Goal: Ask a question

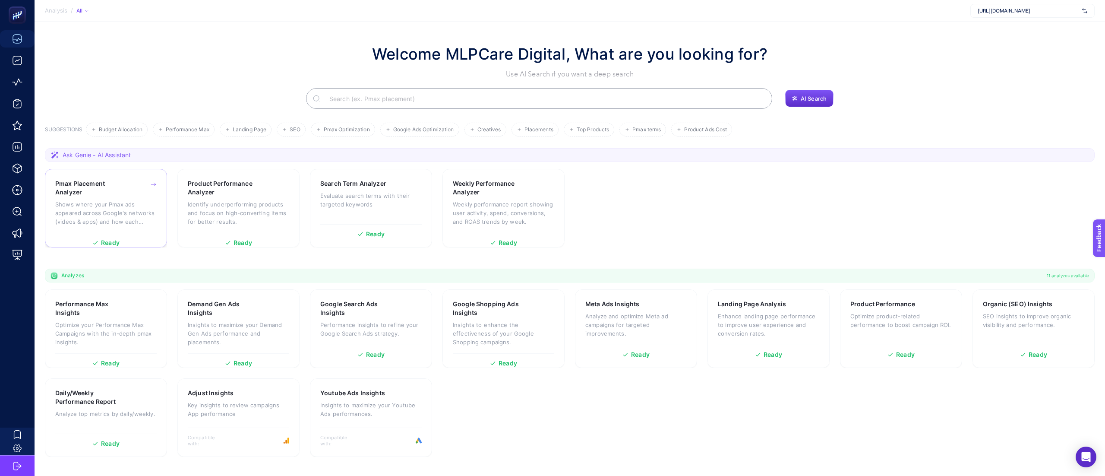
click at [94, 192] on h3 "Pmax Placement Analyzer" at bounding box center [92, 187] width 74 height 17
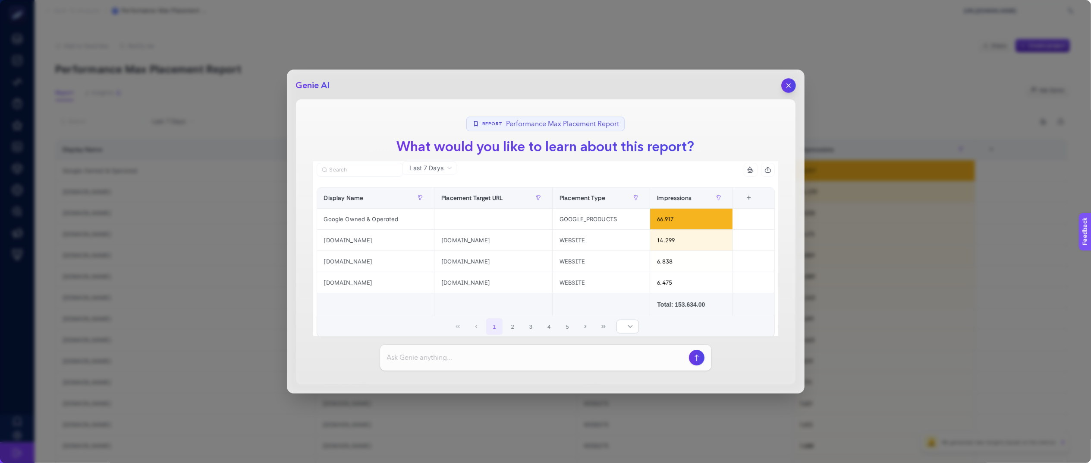
click at [782, 87] on button "button" at bounding box center [789, 85] width 15 height 15
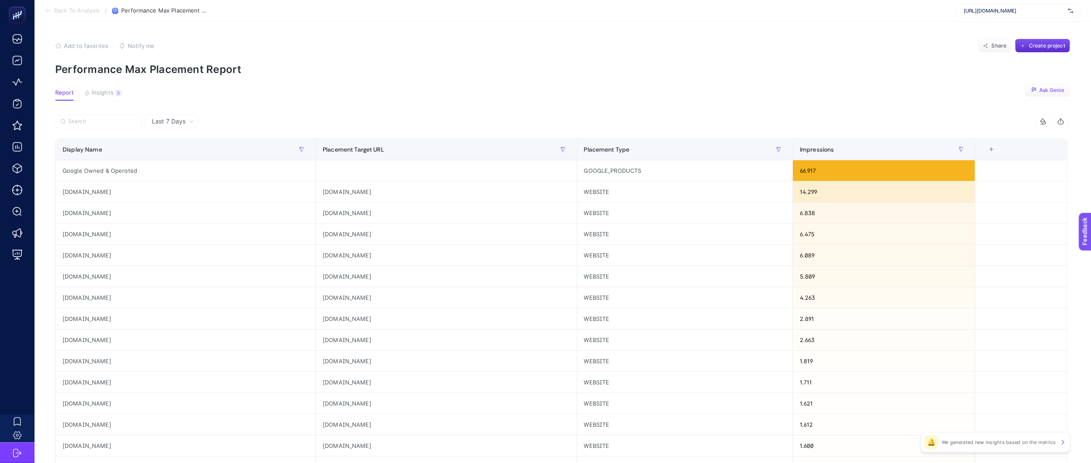
click at [1062, 91] on span "Ask Genie" at bounding box center [1052, 90] width 25 height 7
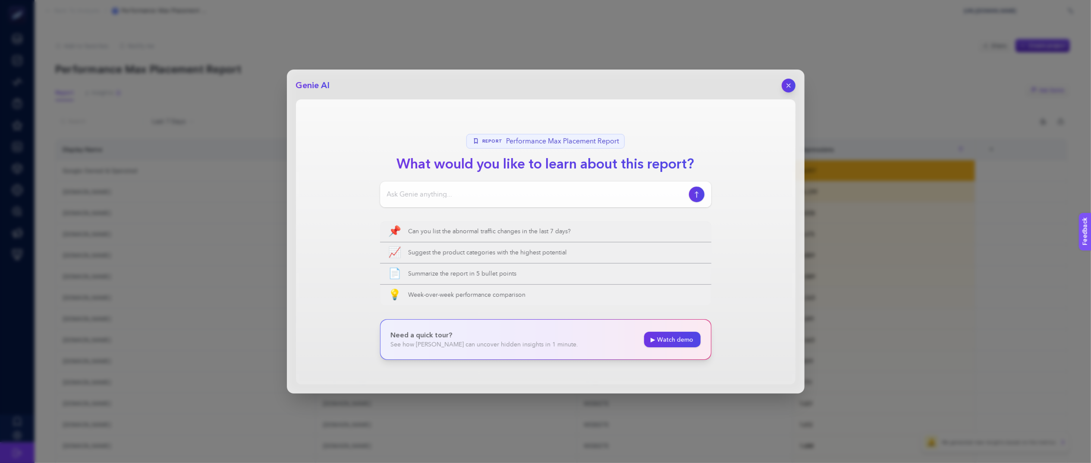
click at [514, 187] on div at bounding box center [545, 194] width 331 height 26
click at [458, 199] on input at bounding box center [536, 194] width 299 height 10
type input "alakasız siteleri bana ver toplu yükleme yapayım"
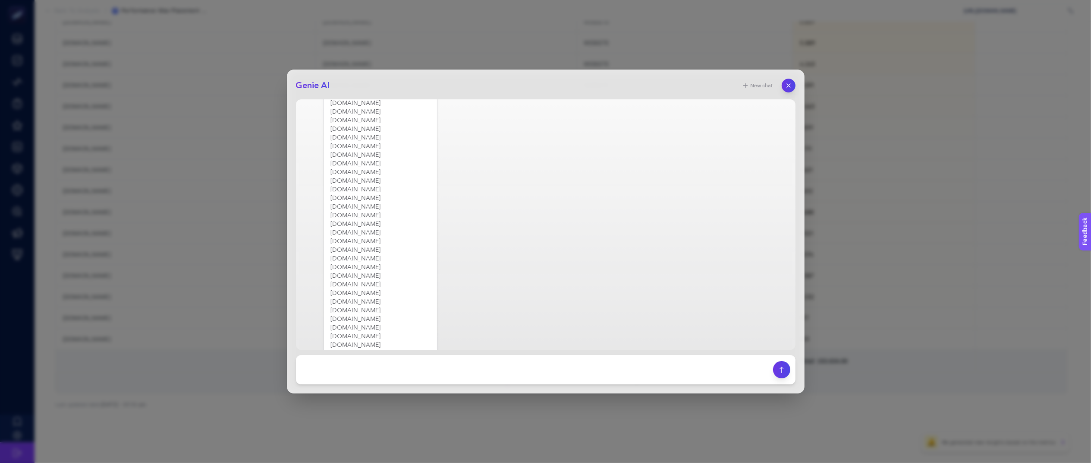
scroll to position [3305, 0]
drag, startPoint x: 382, startPoint y: 326, endPoint x: 371, endPoint y: 306, distance: 22.8
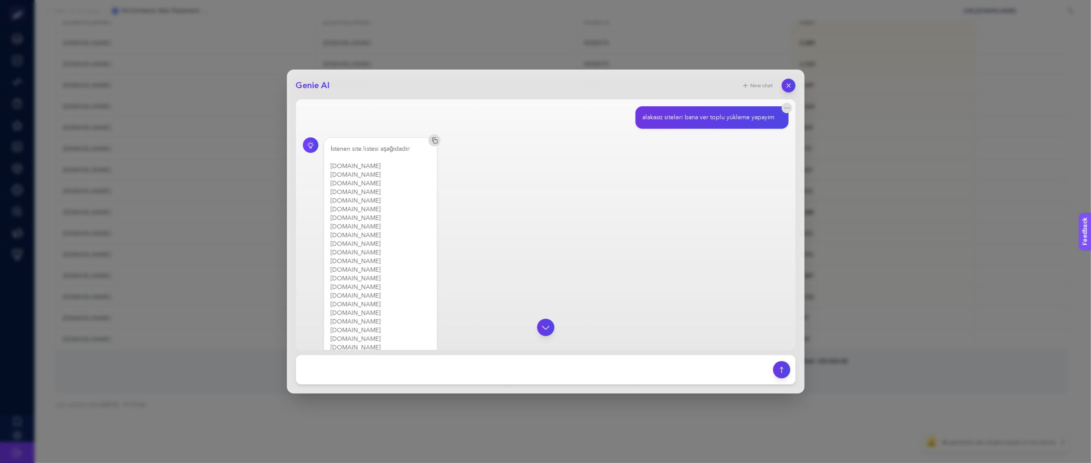
drag, startPoint x: 376, startPoint y: 331, endPoint x: 331, endPoint y: 167, distance: 169.6
copy div "[DOMAIN_NAME] [DOMAIN_NAME] [DOMAIN_NAME] [DOMAIN_NAME] [DOMAIN_NAME] [DOMAIN_N…"
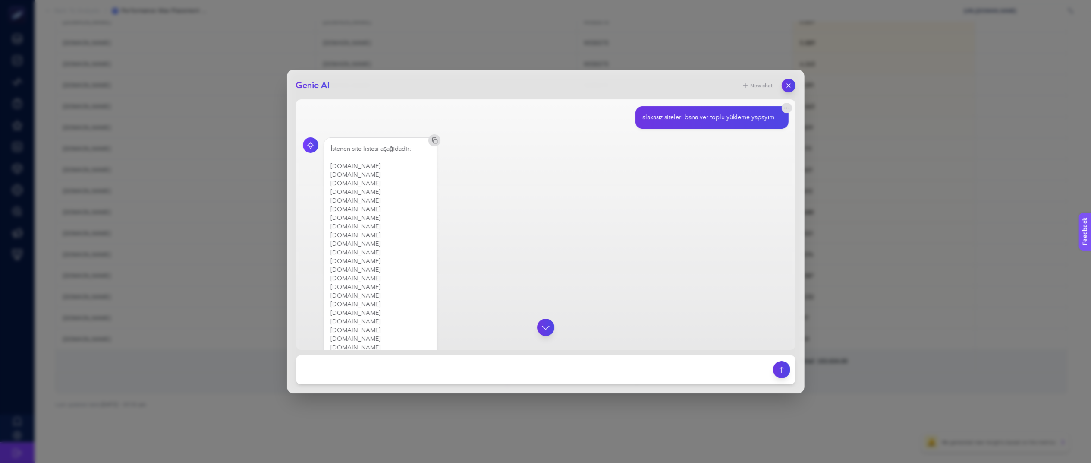
copy div "[DOMAIN_NAME] [DOMAIN_NAME] [DOMAIN_NAME] [DOMAIN_NAME] [DOMAIN_NAME] [DOMAIN_N…"
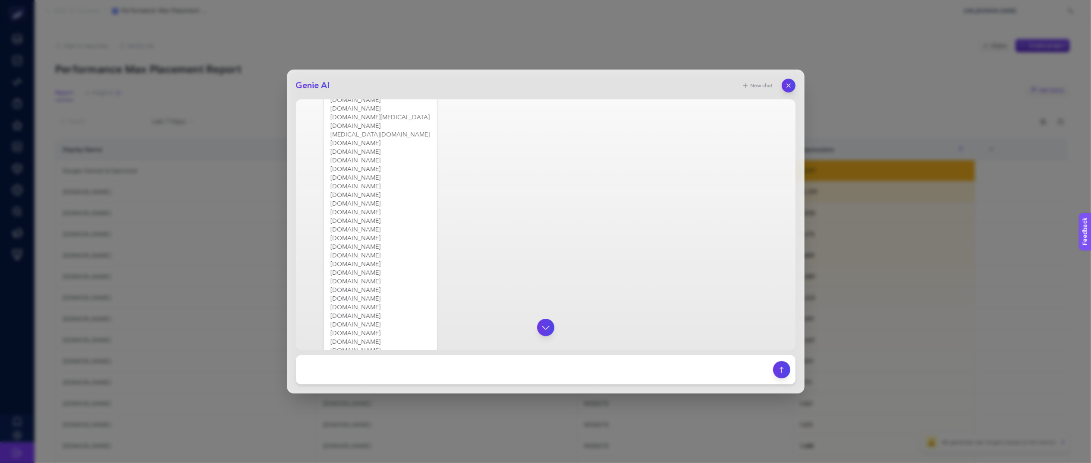
scroll to position [3305, 0]
click at [792, 81] on button "button" at bounding box center [789, 85] width 15 height 15
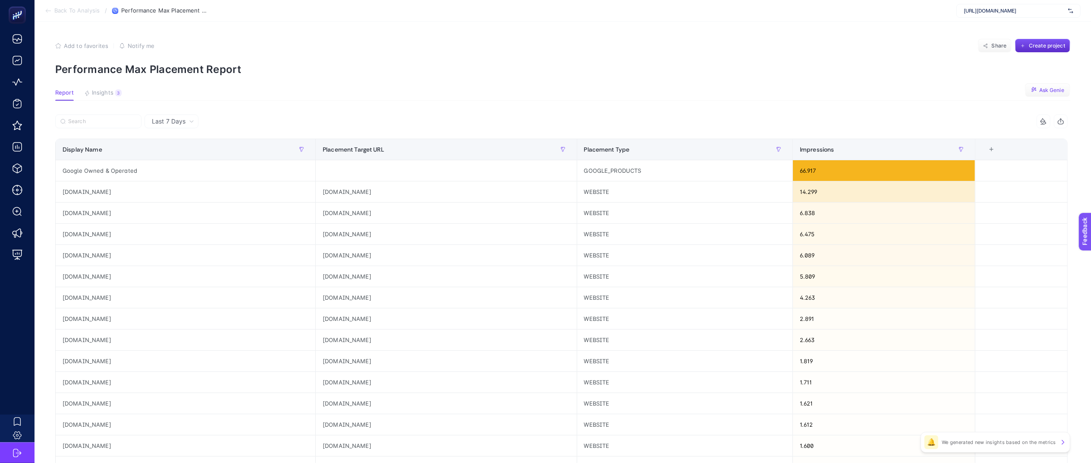
click at [1058, 89] on span "Ask Genie" at bounding box center [1052, 90] width 25 height 7
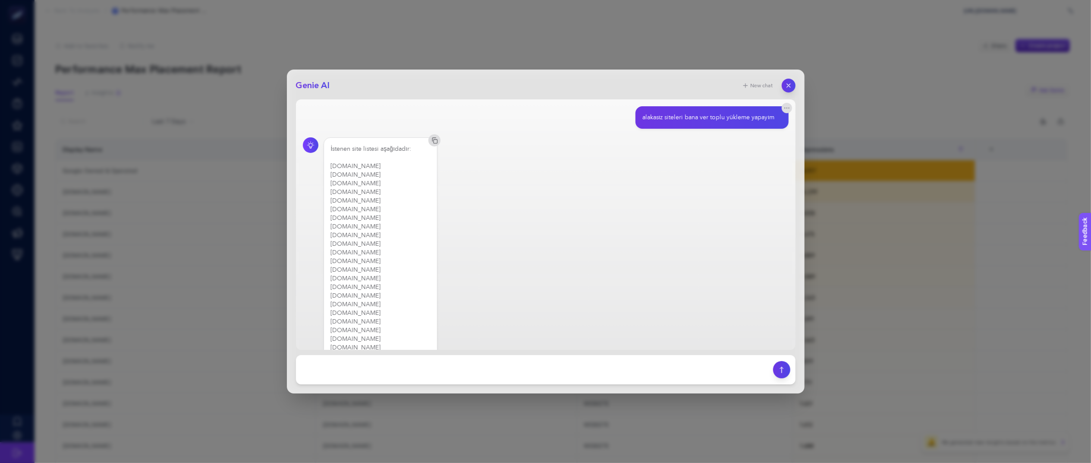
click at [320, 85] on h2 "Genie AI" at bounding box center [313, 85] width 34 height 12
copy h2 "Genie AI"
click at [860, 127] on div "Genie AI New chat alakasız siteleri bana ver toplu yükleme yapayım İstenen site…" at bounding box center [545, 231] width 1091 height 463
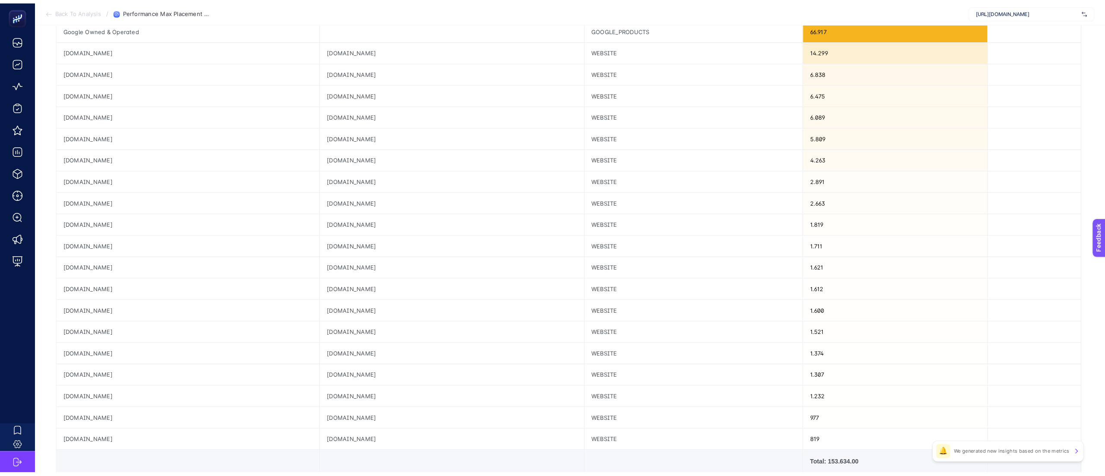
scroll to position [0, 0]
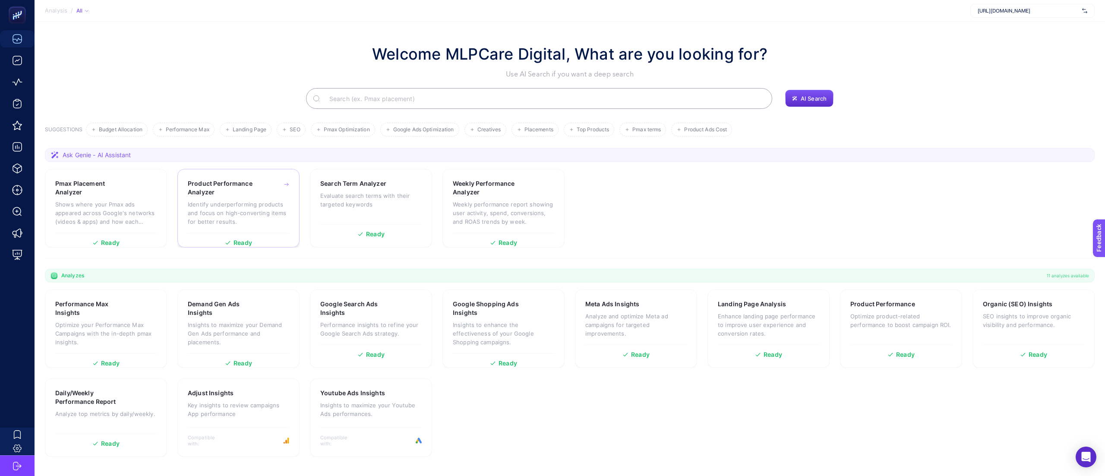
click at [246, 200] on p "Identify underperforming products and focus on high-converting items for better…" at bounding box center [238, 213] width 101 height 26
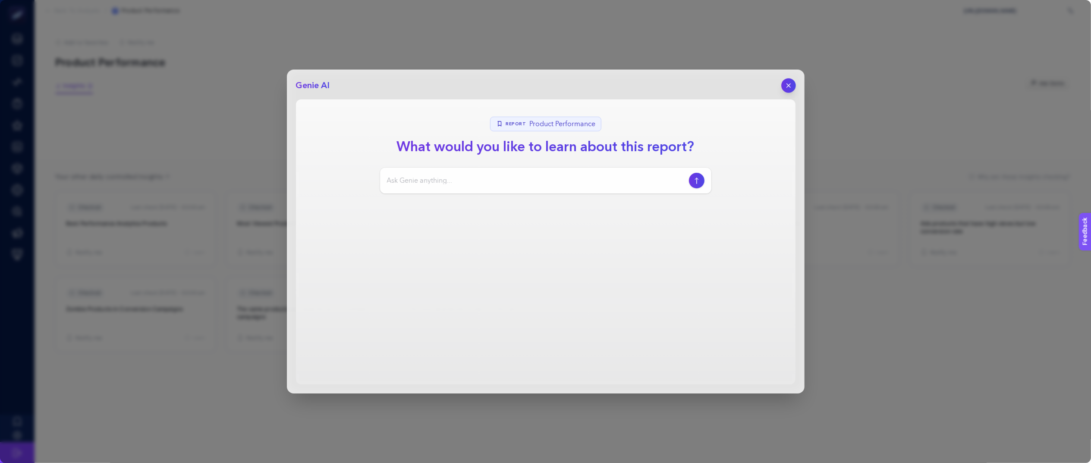
click at [786, 81] on button "button" at bounding box center [789, 85] width 15 height 15
